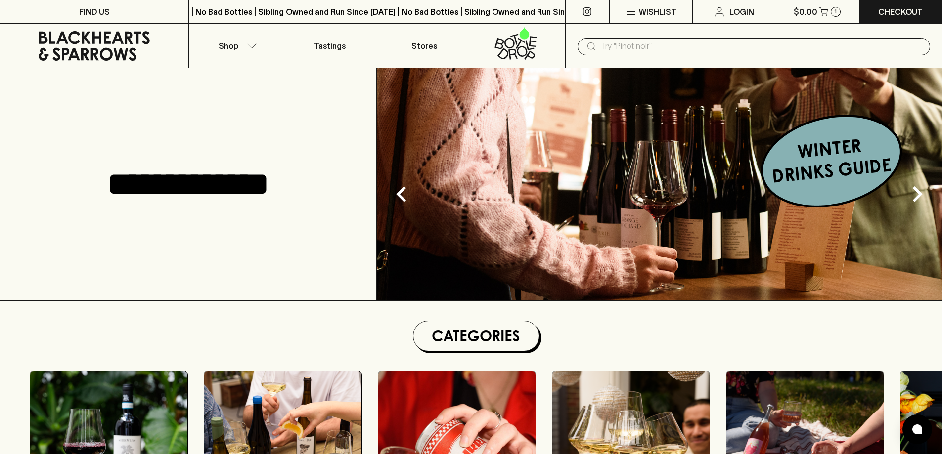
click at [641, 43] on input "text" at bounding box center [761, 47] width 321 height 16
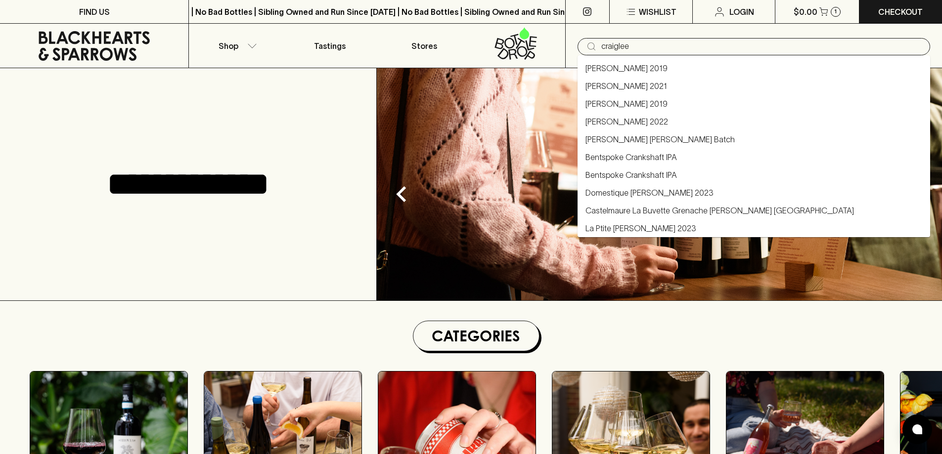
type input "craiglee"
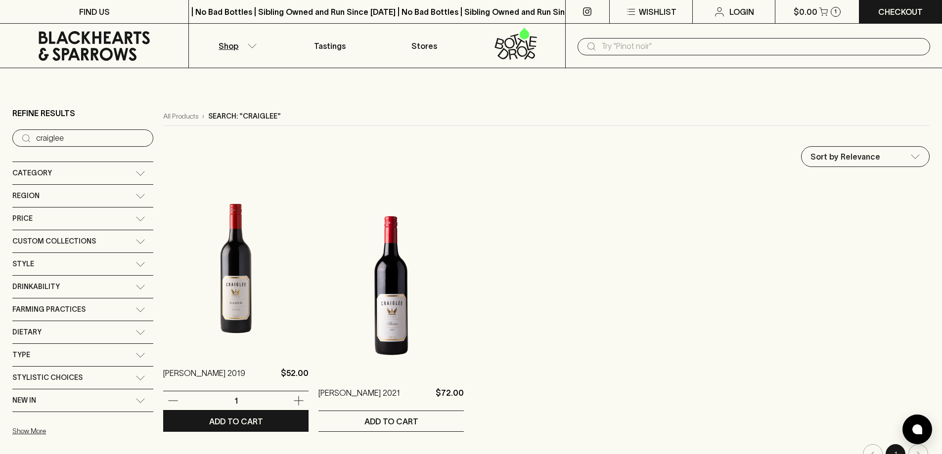
click at [235, 307] on img at bounding box center [235, 265] width 145 height 173
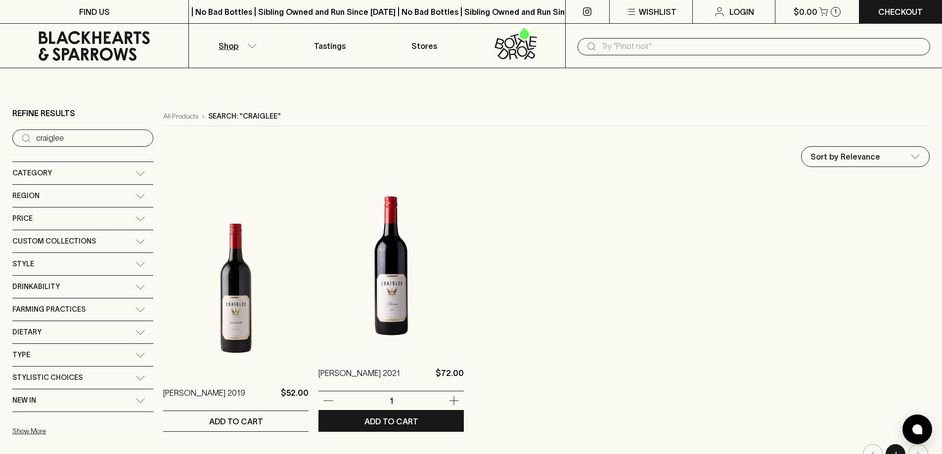
click at [388, 271] on img at bounding box center [390, 265] width 145 height 173
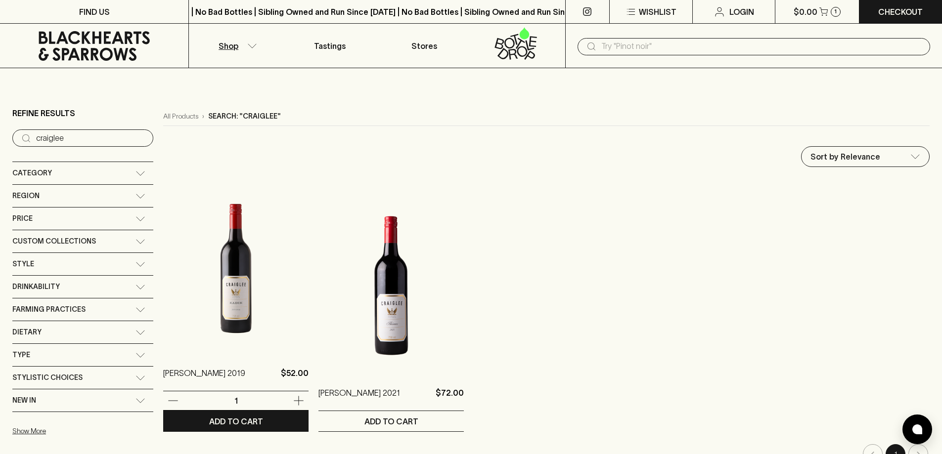
click at [204, 331] on img at bounding box center [235, 265] width 145 height 173
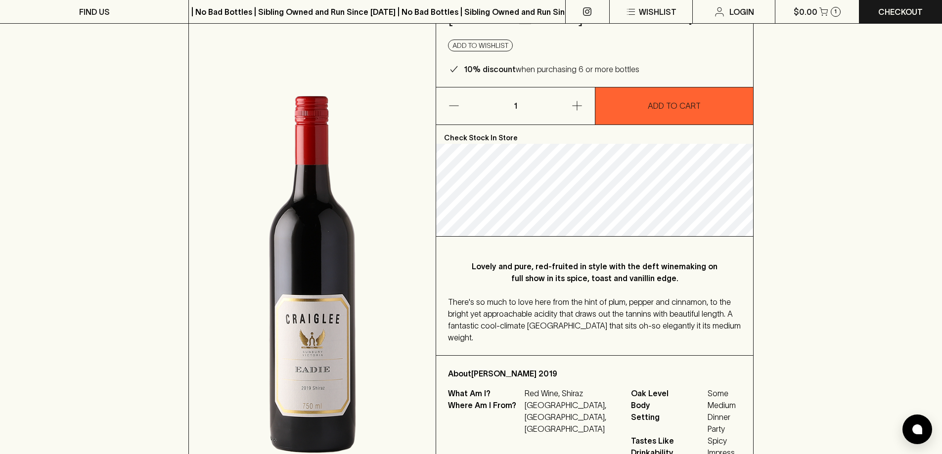
scroll to position [148, 0]
